Goal: Task Accomplishment & Management: Manage account settings

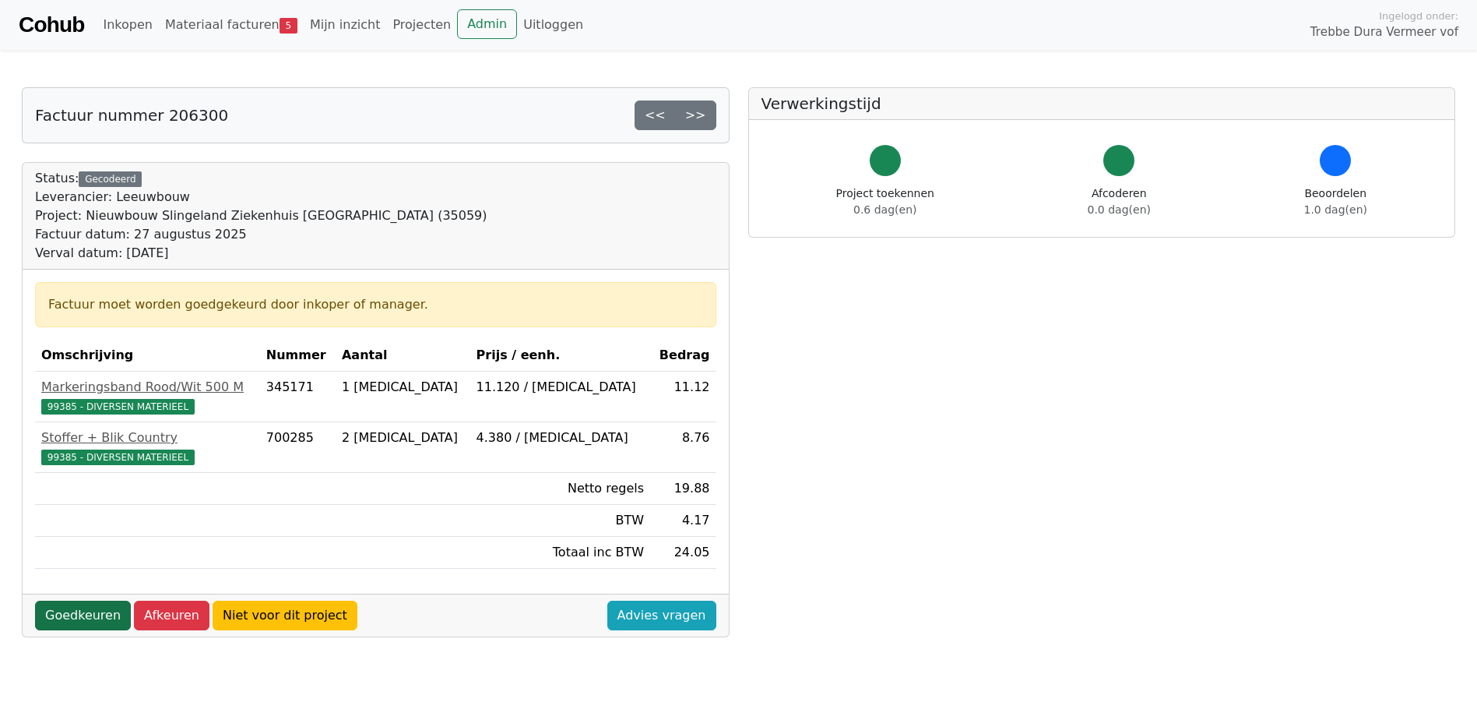
click at [72, 615] on link "Goedkeuren" at bounding box center [83, 615] width 96 height 30
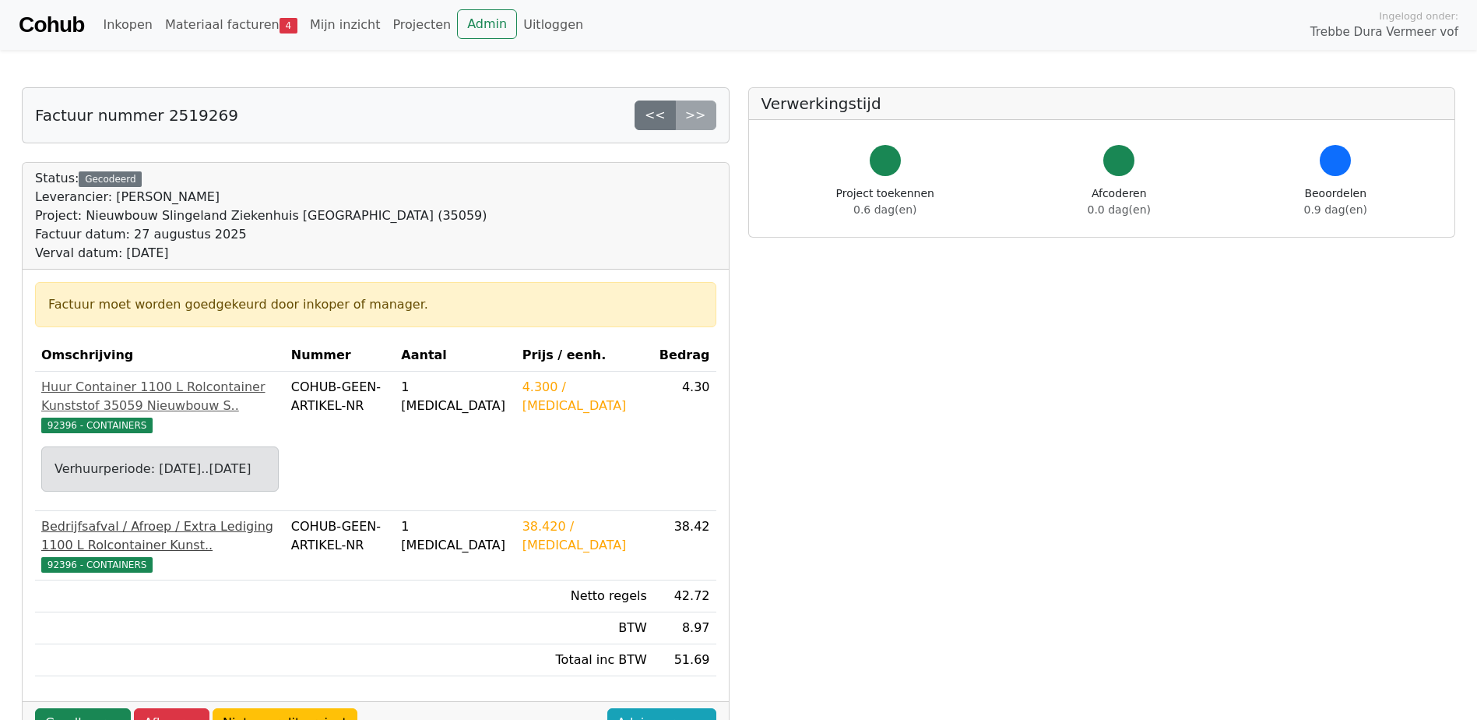
click at [109, 565] on span "92396 - CONTAINERS" at bounding box center [96, 565] width 111 height 16
